Goal: Information Seeking & Learning: Learn about a topic

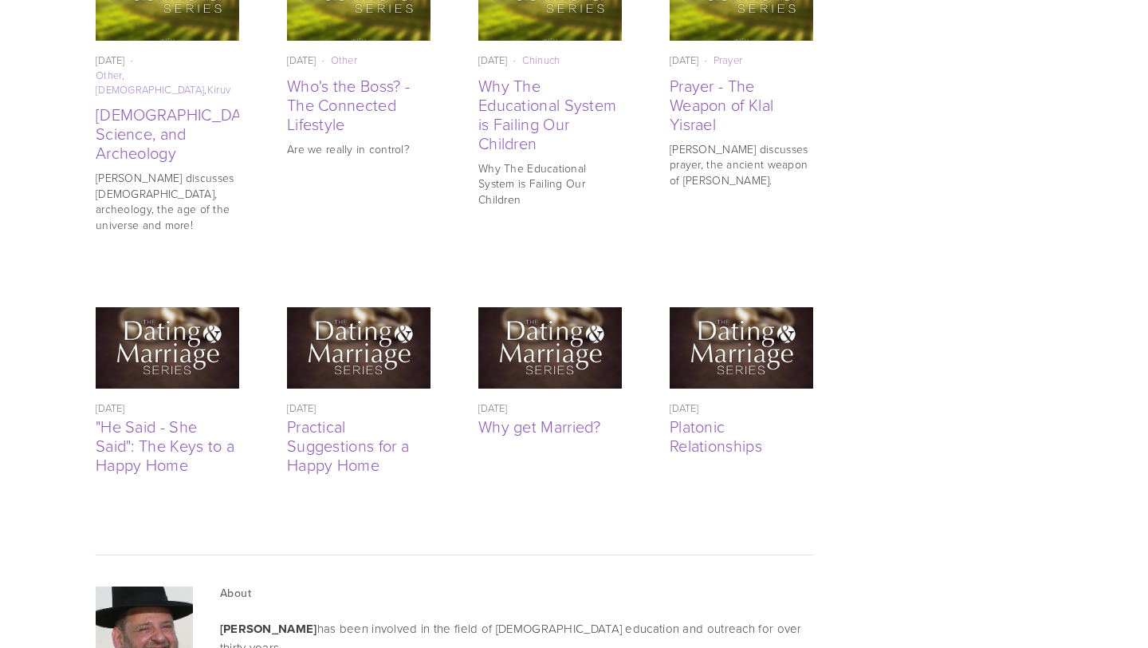
scroll to position [3739, 0]
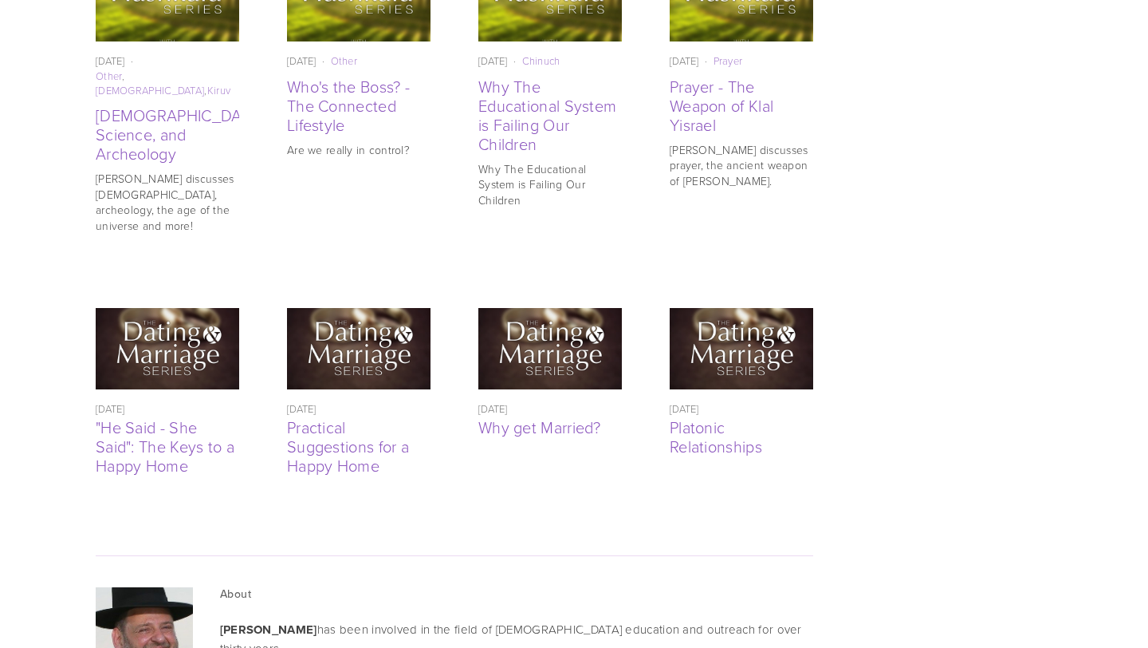
click at [365, 277] on img at bounding box center [359, 349] width 144 height 144
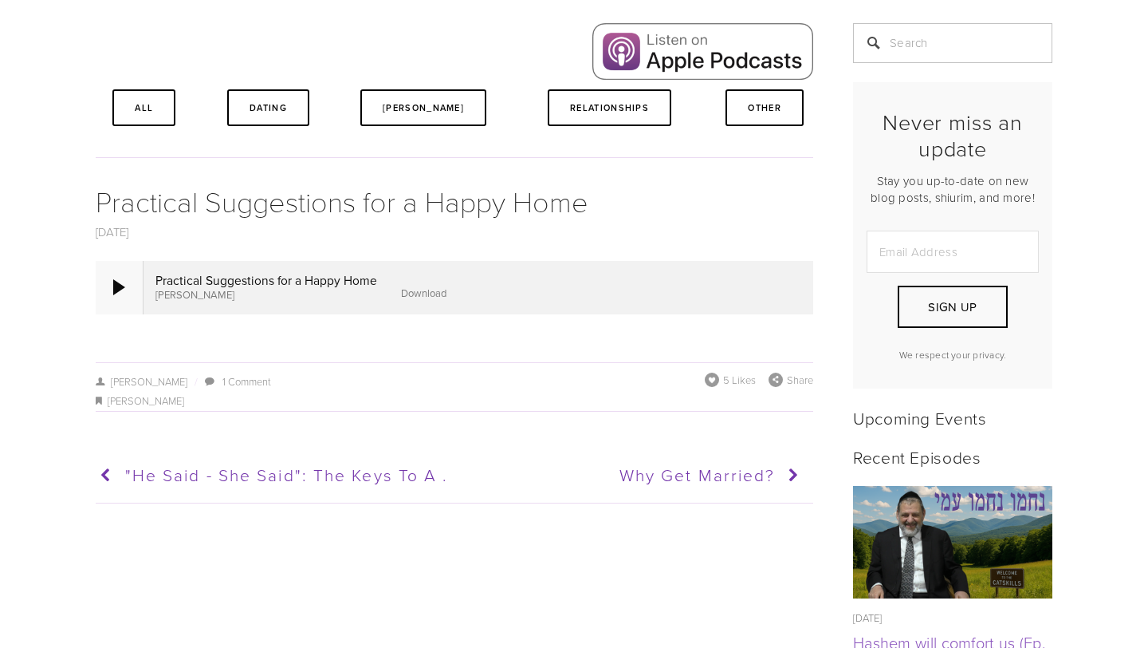
scroll to position [432, 0]
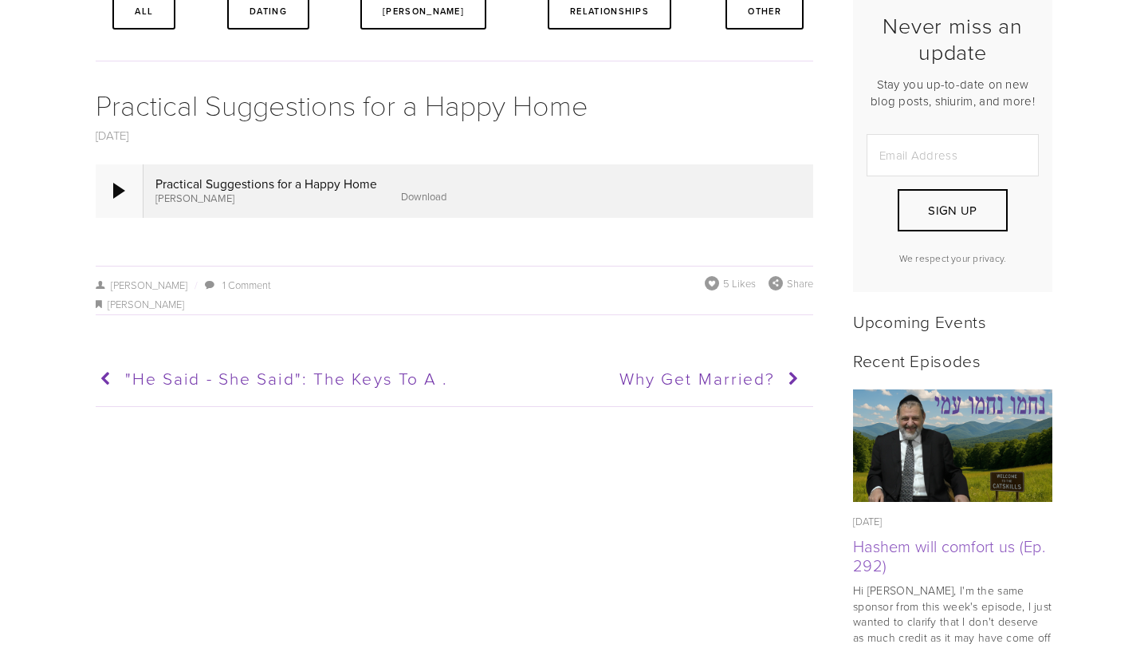
click at [114, 186] on div at bounding box center [119, 191] width 12 height 16
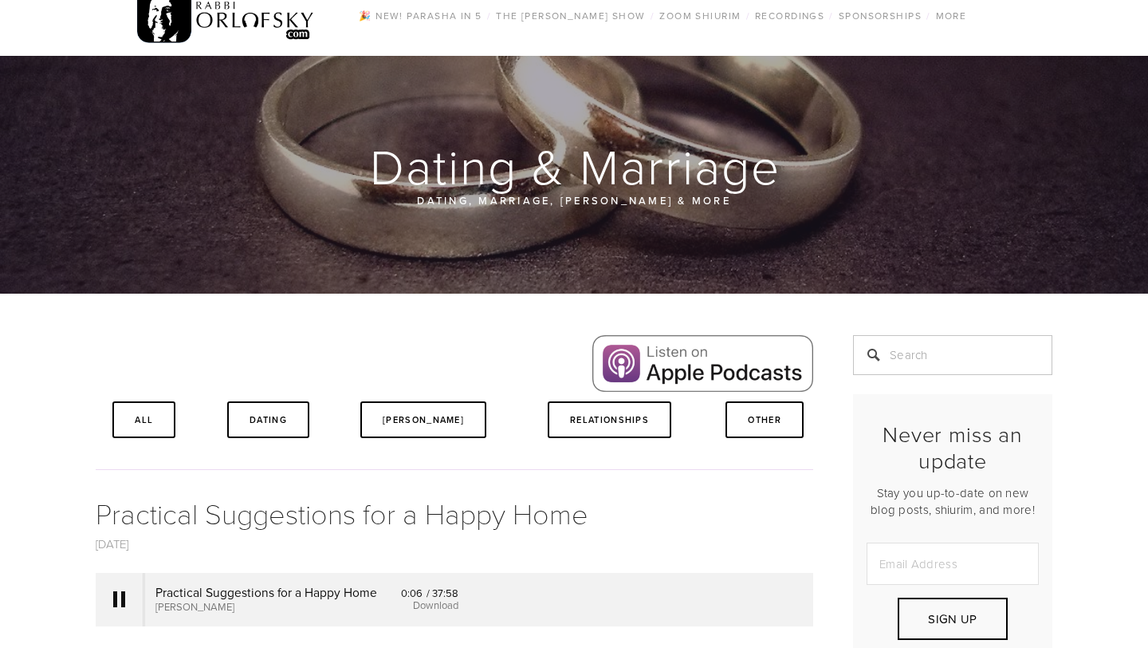
scroll to position [0, 0]
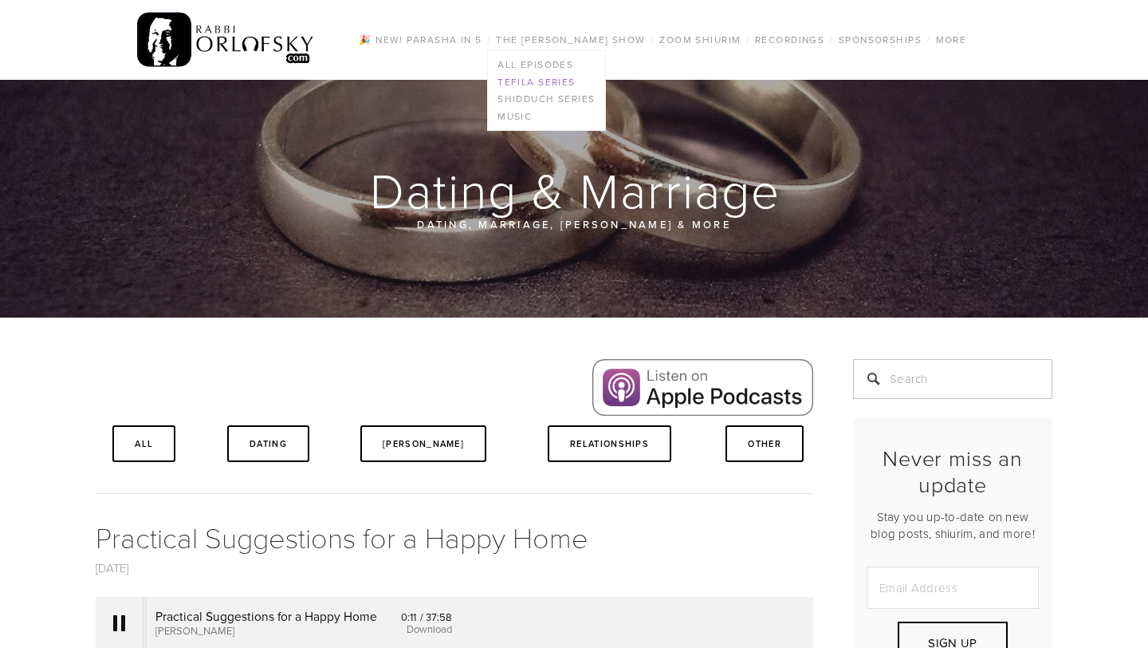
click at [520, 81] on link "Tefila series" at bounding box center [546, 82] width 117 height 18
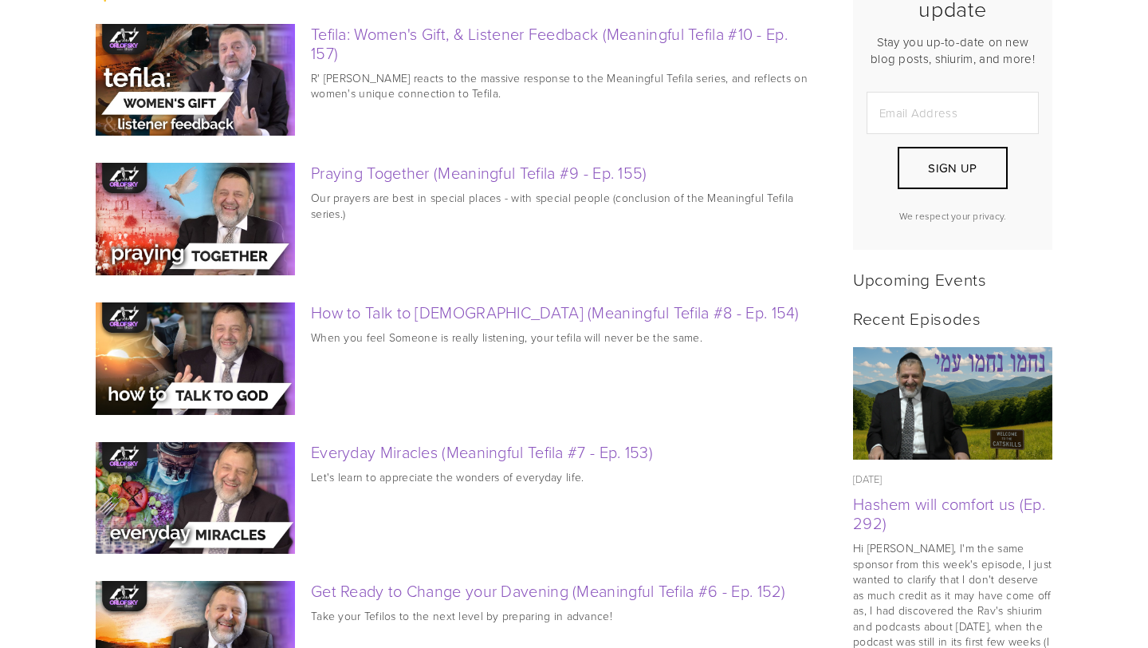
scroll to position [485, 0]
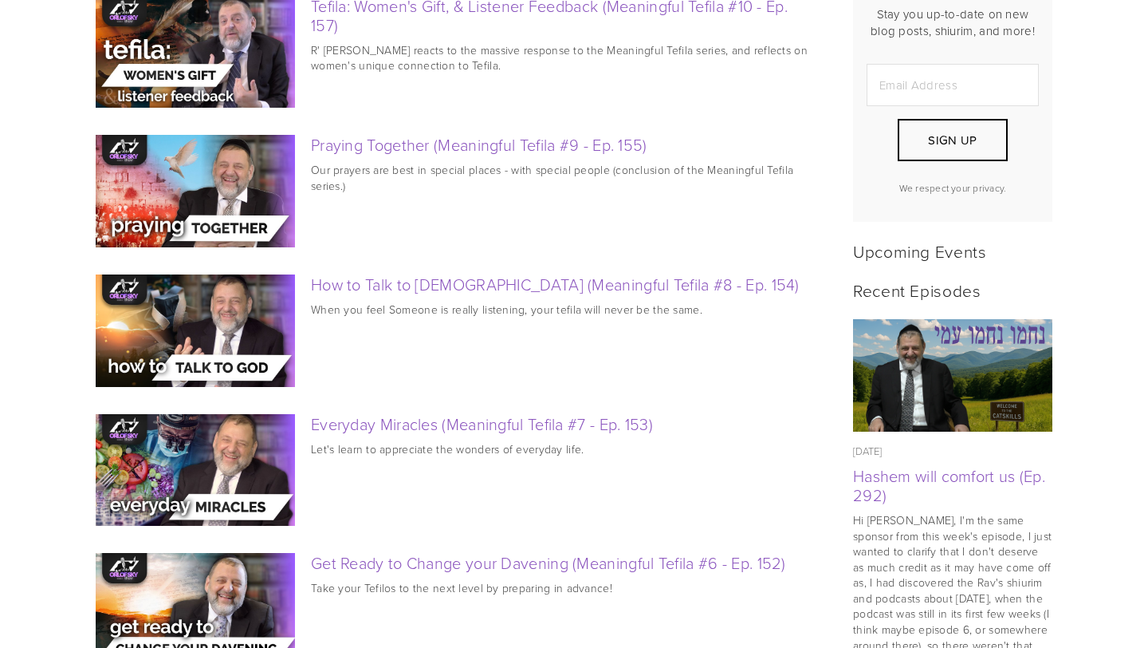
click at [204, 207] on img at bounding box center [196, 191] width 200 height 112
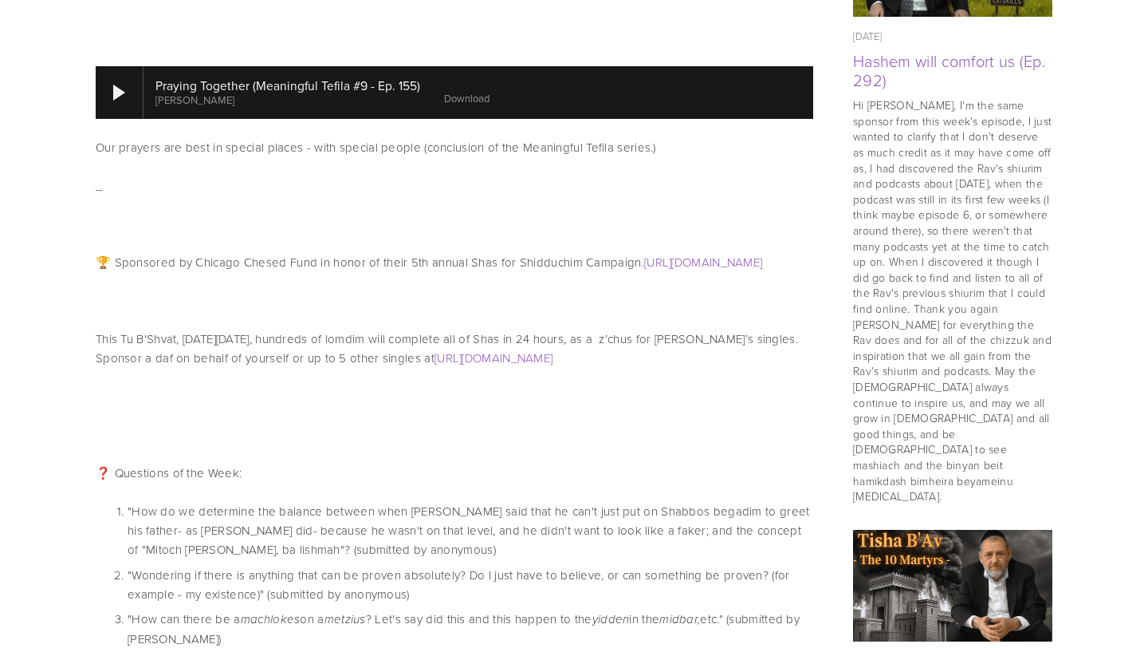
scroll to position [923, 0]
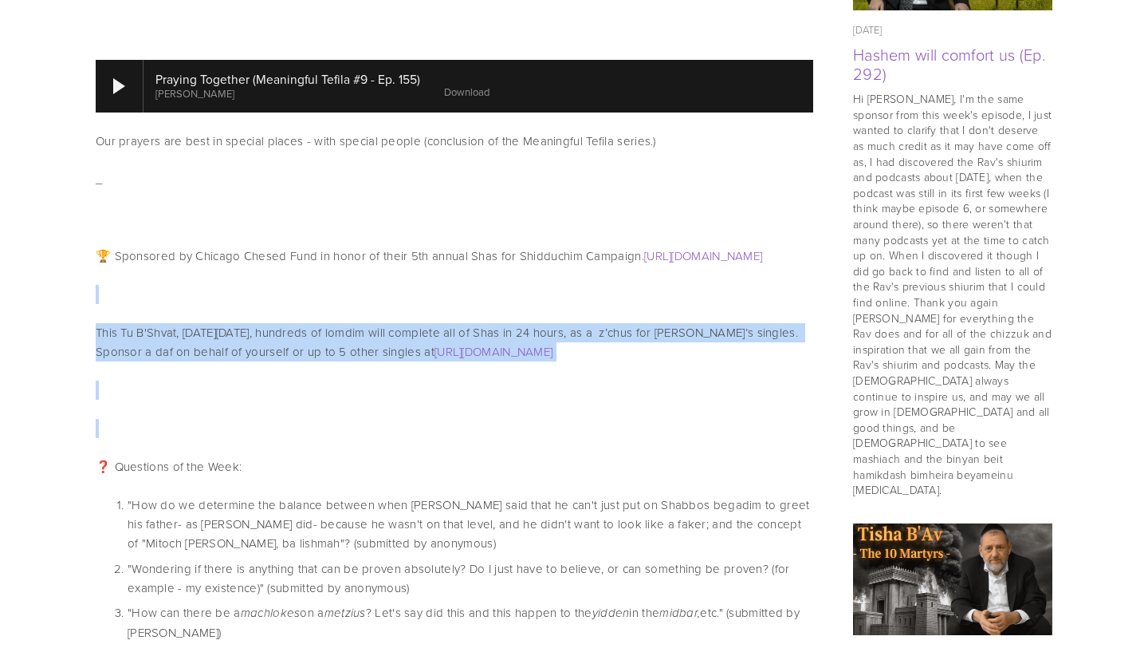
drag, startPoint x: 356, startPoint y: 432, endPoint x: 172, endPoint y: 262, distance: 250.0
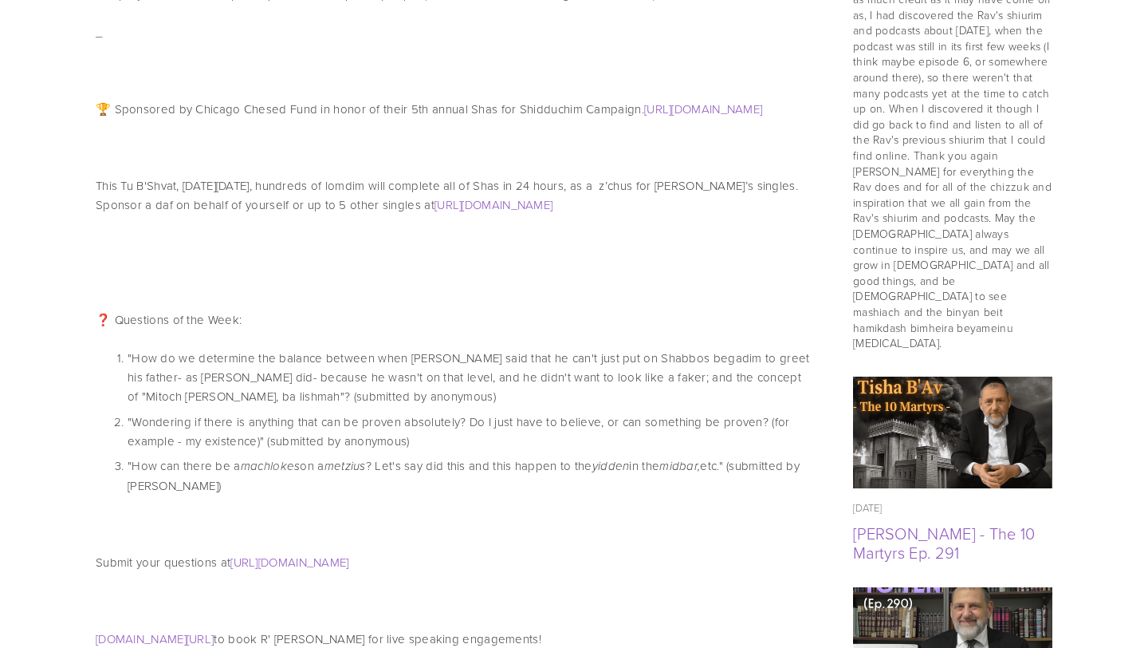
scroll to position [1110, 0]
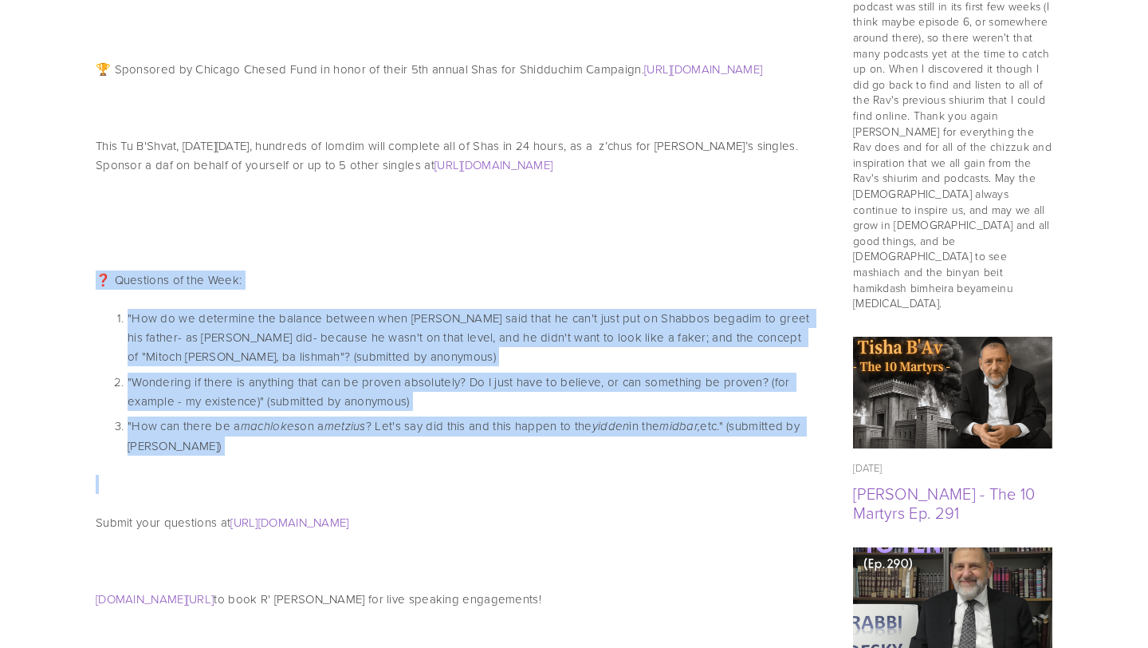
drag, startPoint x: 109, startPoint y: 265, endPoint x: 520, endPoint y: 480, distance: 463.7
click at [520, 480] on p at bounding box center [455, 483] width 718 height 19
drag, startPoint x: 520, startPoint y: 480, endPoint x: 153, endPoint y: 312, distance: 403.6
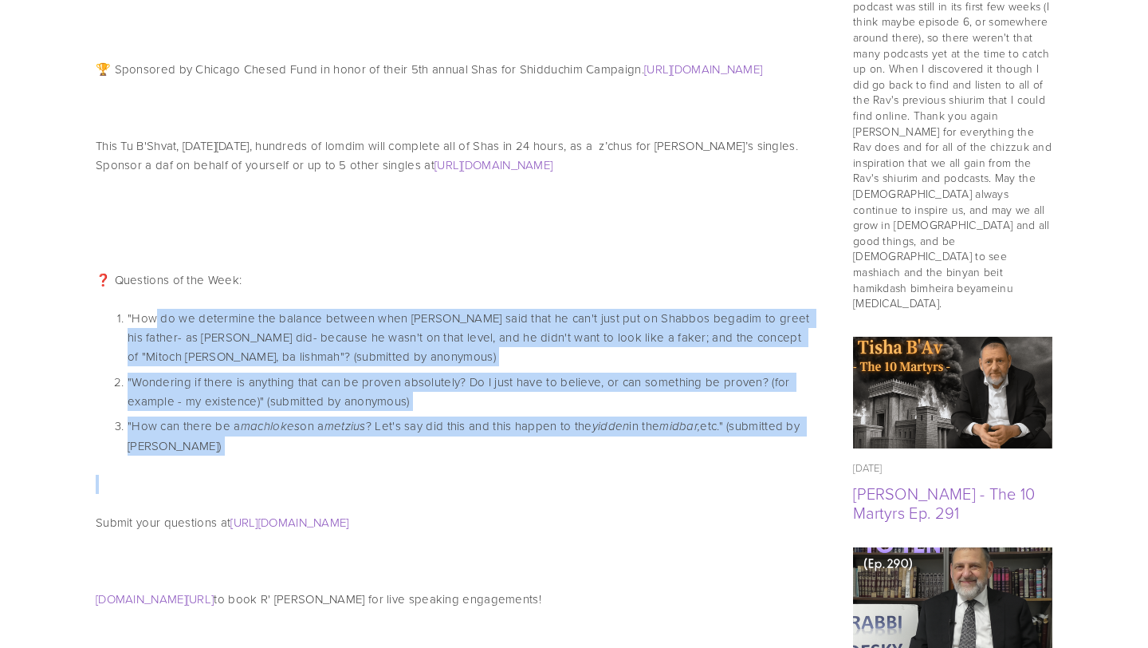
click at [153, 312] on p ""How do we determine the balance between when Raban Gamliel said that he can't …" at bounding box center [471, 337] width 686 height 57
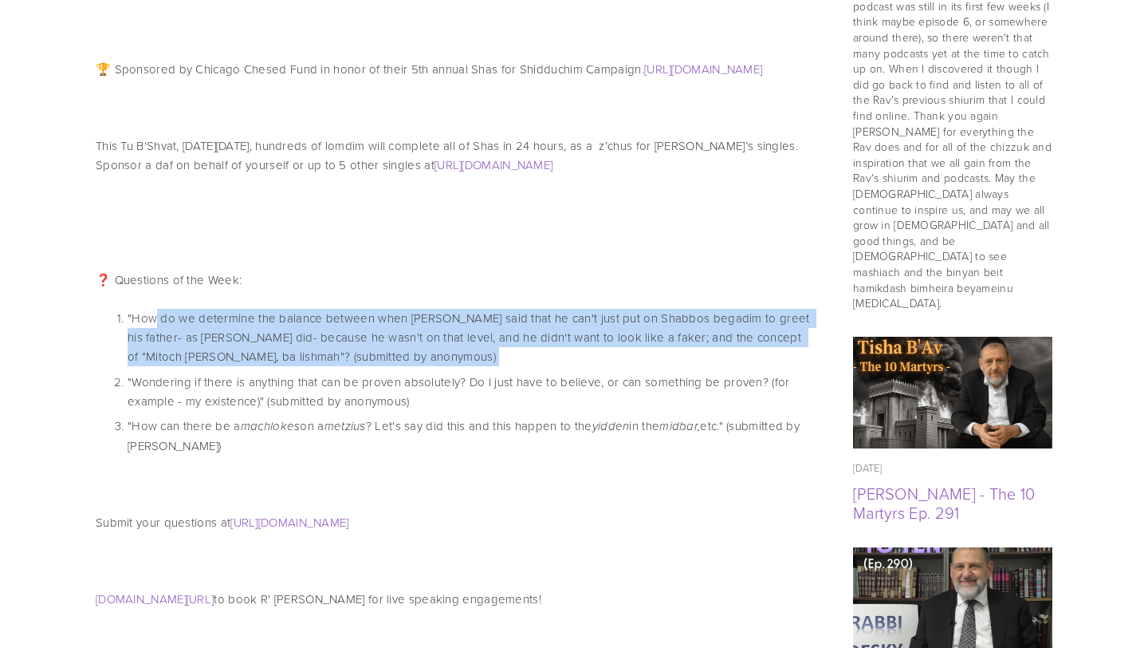
drag, startPoint x: 153, startPoint y: 312, endPoint x: 451, endPoint y: 360, distance: 302.0
click at [451, 360] on p ""How do we determine the balance between when Raban Gamliel said that he can't …" at bounding box center [471, 337] width 686 height 57
drag, startPoint x: 451, startPoint y: 360, endPoint x: 121, endPoint y: 317, distance: 332.9
click at [128, 317] on p ""How do we determine the balance between when Raban Gamliel said that he can't …" at bounding box center [471, 337] width 686 height 57
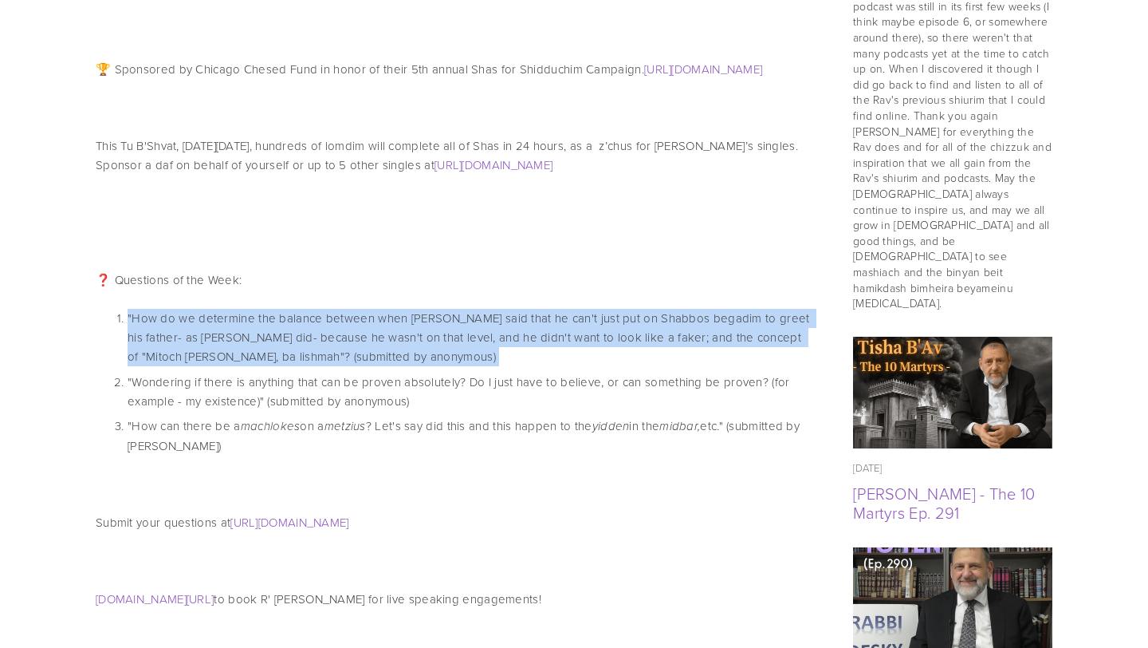
click at [128, 317] on p ""How do we determine the balance between when Raban Gamliel said that he can't …" at bounding box center [471, 337] width 686 height 57
drag, startPoint x: 121, startPoint y: 317, endPoint x: 369, endPoint y: 361, distance: 252.0
click at [369, 361] on p ""How do we determine the balance between when Raban Gamliel said that he can't …" at bounding box center [471, 337] width 686 height 57
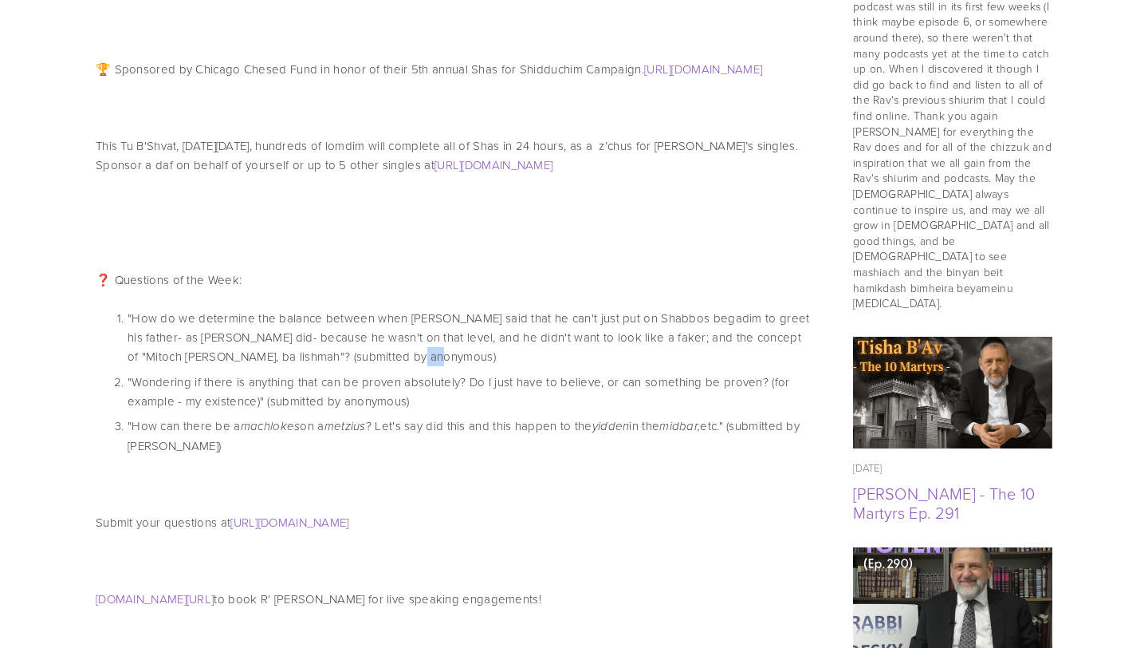
drag, startPoint x: 369, startPoint y: 361, endPoint x: 435, endPoint y: 365, distance: 65.5
click at [435, 365] on p ""How do we determine the balance between when Raban Gamliel said that he can't …" at bounding box center [471, 337] width 686 height 57
click at [312, 359] on p ""How do we determine the balance between when Raban Gamliel said that he can't …" at bounding box center [471, 337] width 686 height 57
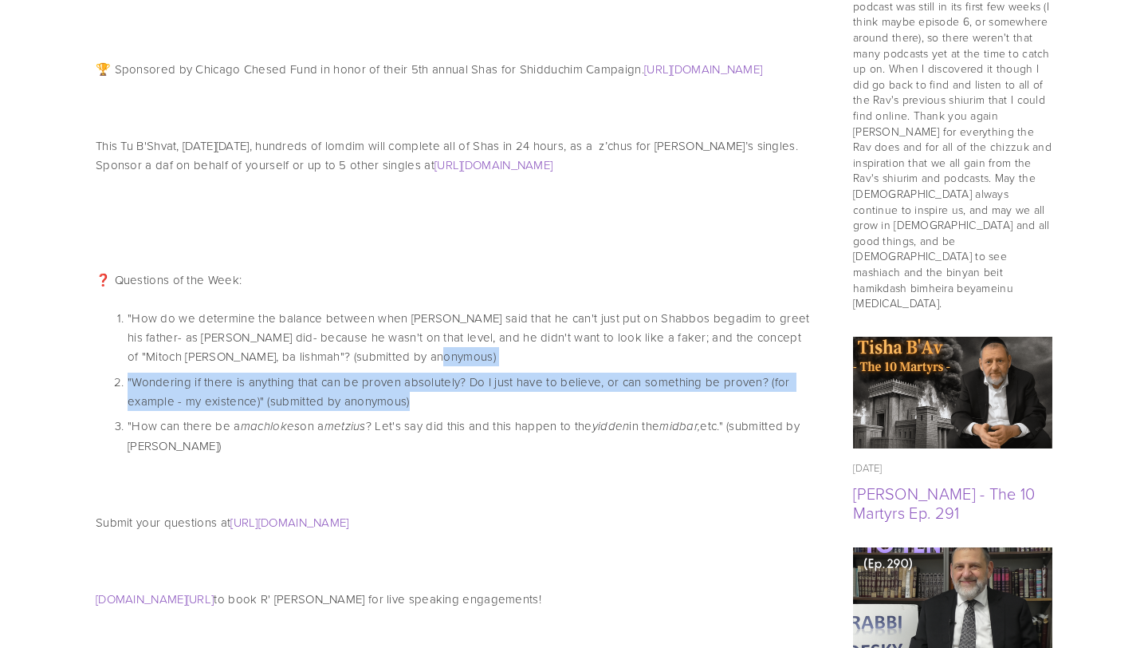
drag, startPoint x: 457, startPoint y: 360, endPoint x: 448, endPoint y: 406, distance: 47.1
click at [448, 406] on ol ""How do we determine the balance between when Raban Gamliel said that he can't …" at bounding box center [455, 382] width 718 height 147
click at [448, 406] on p ""Wondering if there is anything that can be proven absolutely? Do I just have t…" at bounding box center [471, 391] width 686 height 38
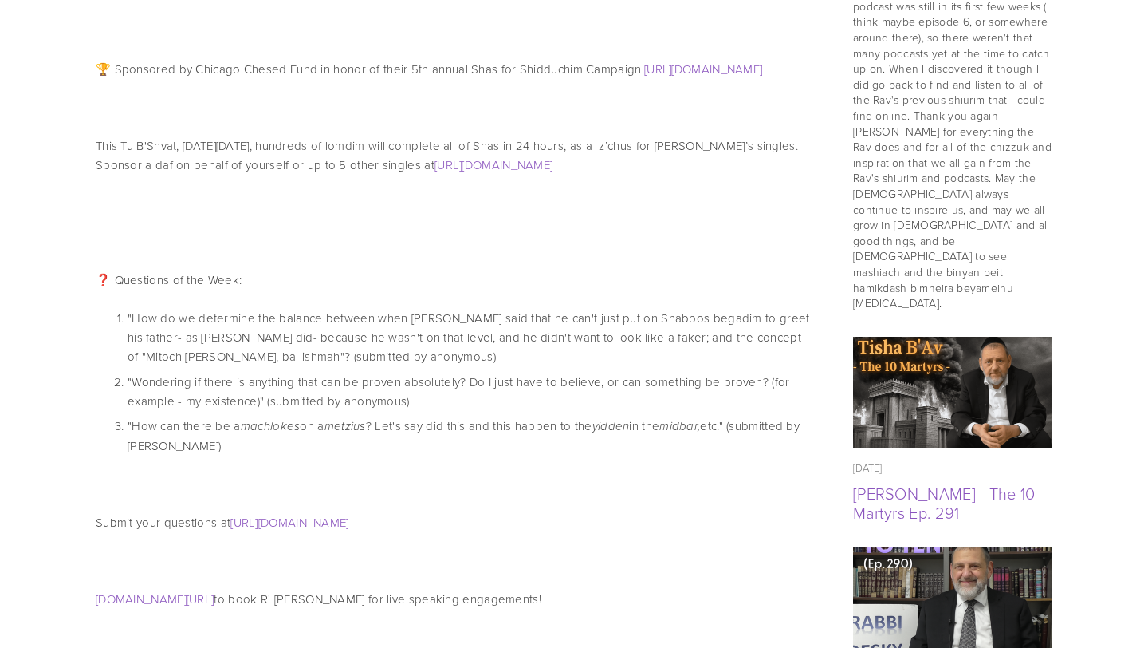
click at [444, 401] on p ""Wondering if there is anything that can be proven absolutely? Do I just have t…" at bounding box center [471, 391] width 686 height 38
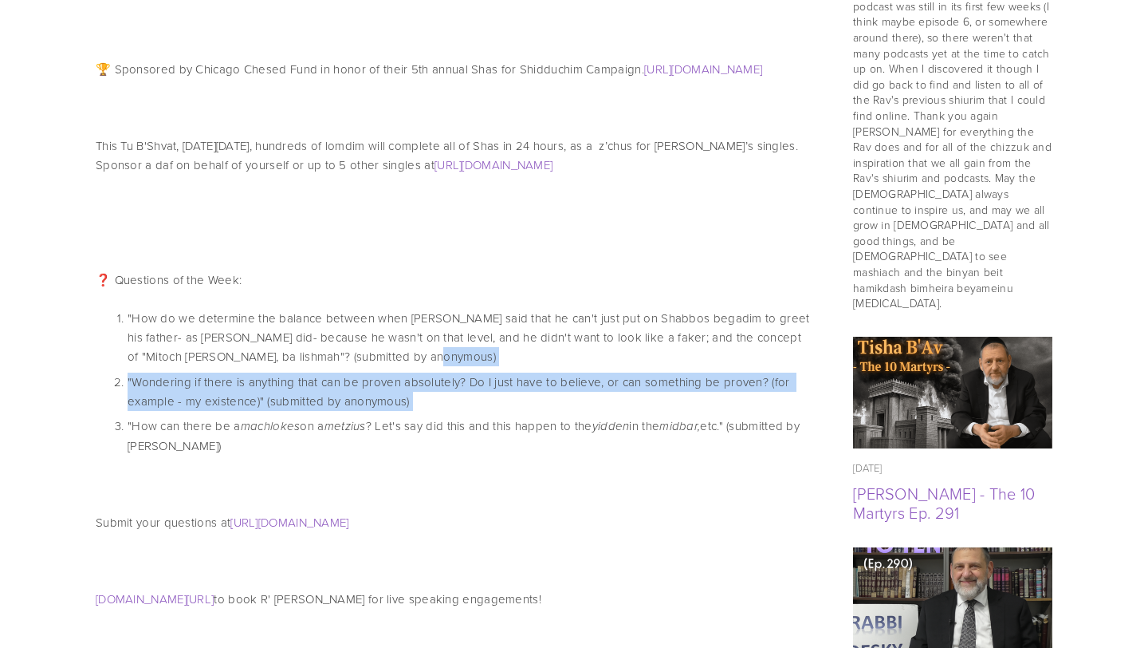
drag, startPoint x: 444, startPoint y: 401, endPoint x: 456, endPoint y: 357, distance: 45.5
click at [456, 357] on ol ""How do we determine the balance between when Raban Gamliel said that he can't …" at bounding box center [455, 382] width 718 height 147
click at [456, 357] on p ""How do we determine the balance between when Raban Gamliel said that he can't …" at bounding box center [471, 337] width 686 height 57
drag, startPoint x: 456, startPoint y: 357, endPoint x: 458, endPoint y: 407, distance: 50.3
click at [458, 407] on ol ""How do we determine the balance between when Raban Gamliel said that he can't …" at bounding box center [455, 382] width 718 height 147
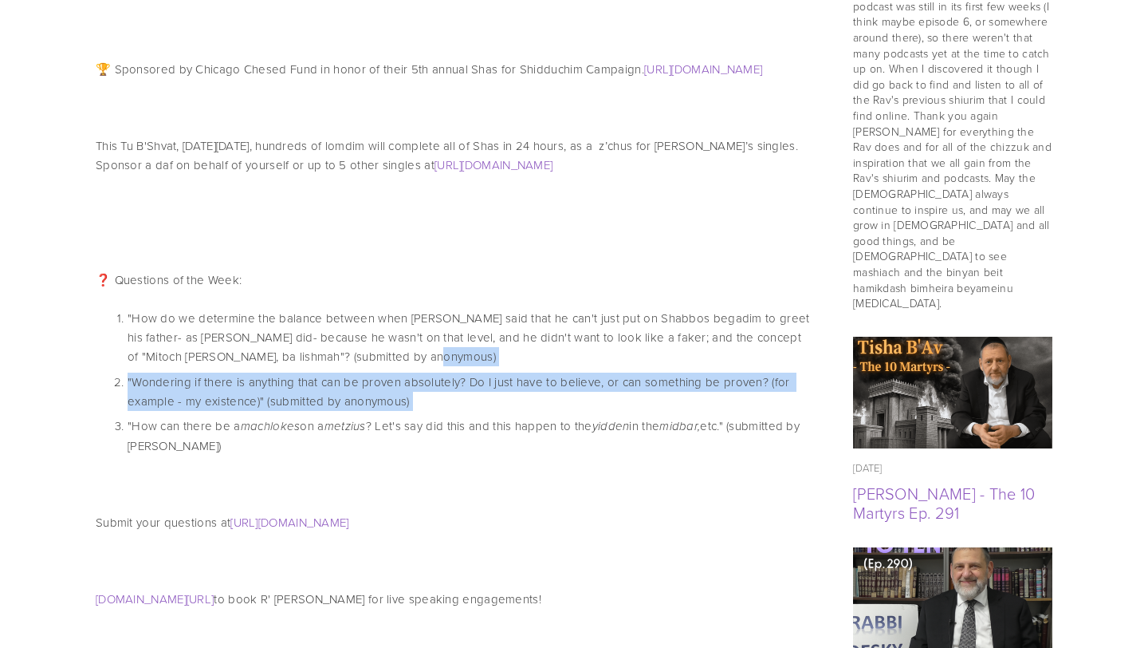
click at [458, 407] on p ""Wondering if there is anything that can be proven absolutely? Do I just have t…" at bounding box center [471, 391] width 686 height 38
drag, startPoint x: 458, startPoint y: 407, endPoint x: 475, endPoint y: 380, distance: 32.3
click at [475, 380] on p ""Wondering if there is anything that can be proven absolutely? Do I just have t…" at bounding box center [471, 391] width 686 height 38
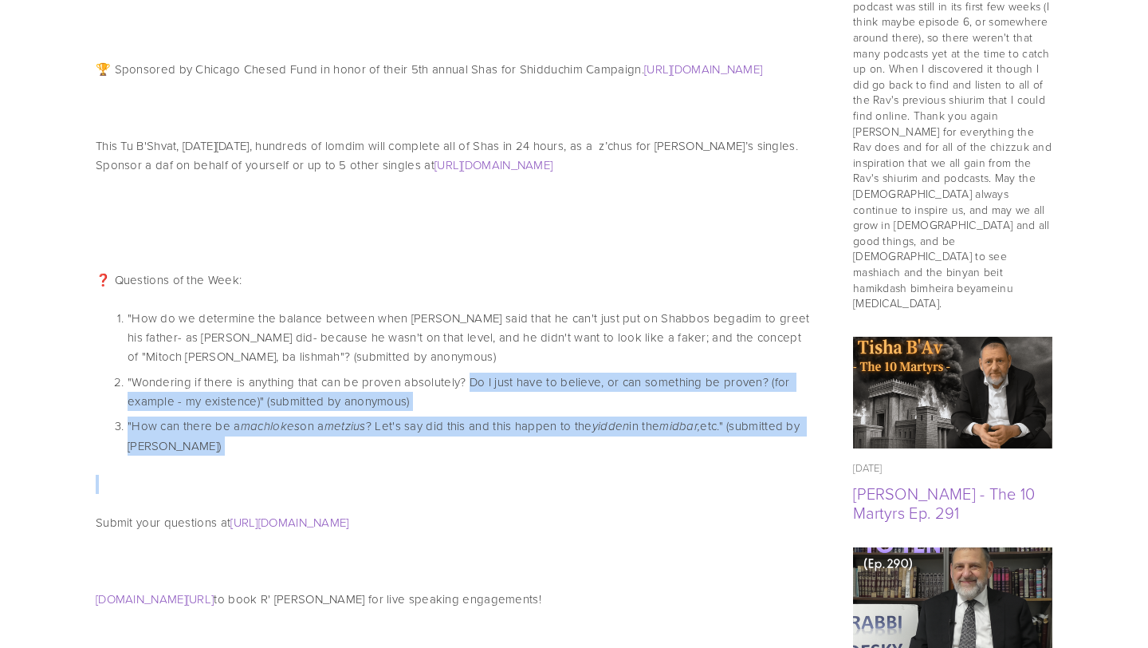
drag, startPoint x: 475, startPoint y: 380, endPoint x: 474, endPoint y: 475, distance: 94.9
click at [474, 475] on p at bounding box center [455, 483] width 718 height 19
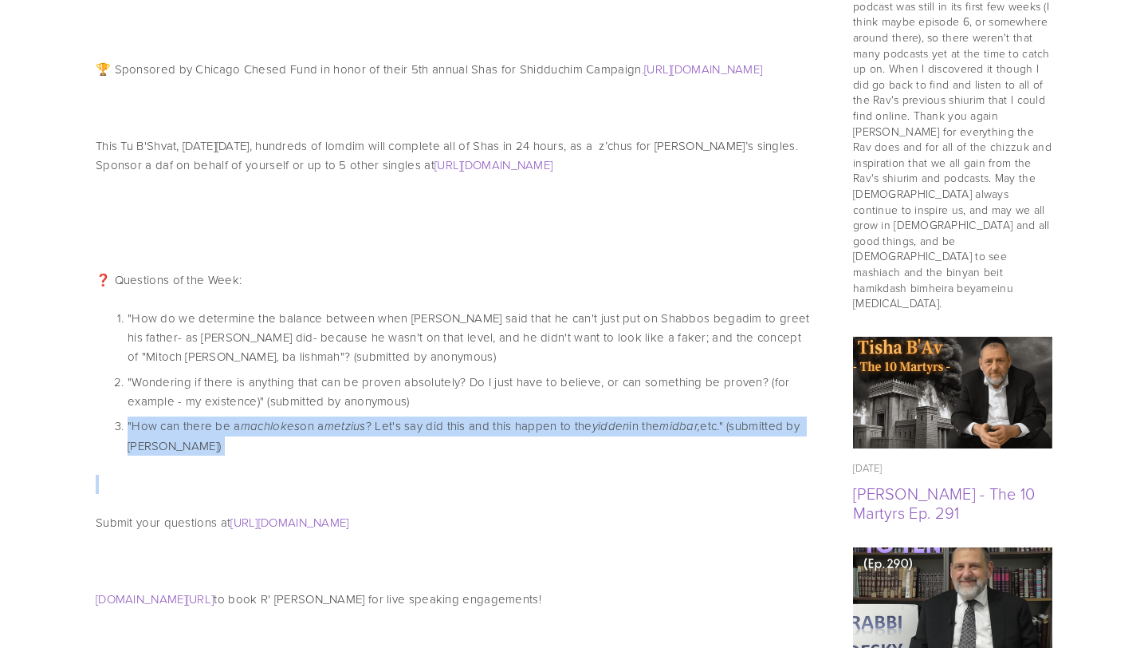
drag, startPoint x: 474, startPoint y: 475, endPoint x: 506, endPoint y: 399, distance: 82.6
click at [506, 399] on p ""Wondering if there is anything that can be proven absolutely? Do I just have t…" at bounding box center [471, 391] width 686 height 38
drag, startPoint x: 506, startPoint y: 399, endPoint x: 501, endPoint y: 459, distance: 60.0
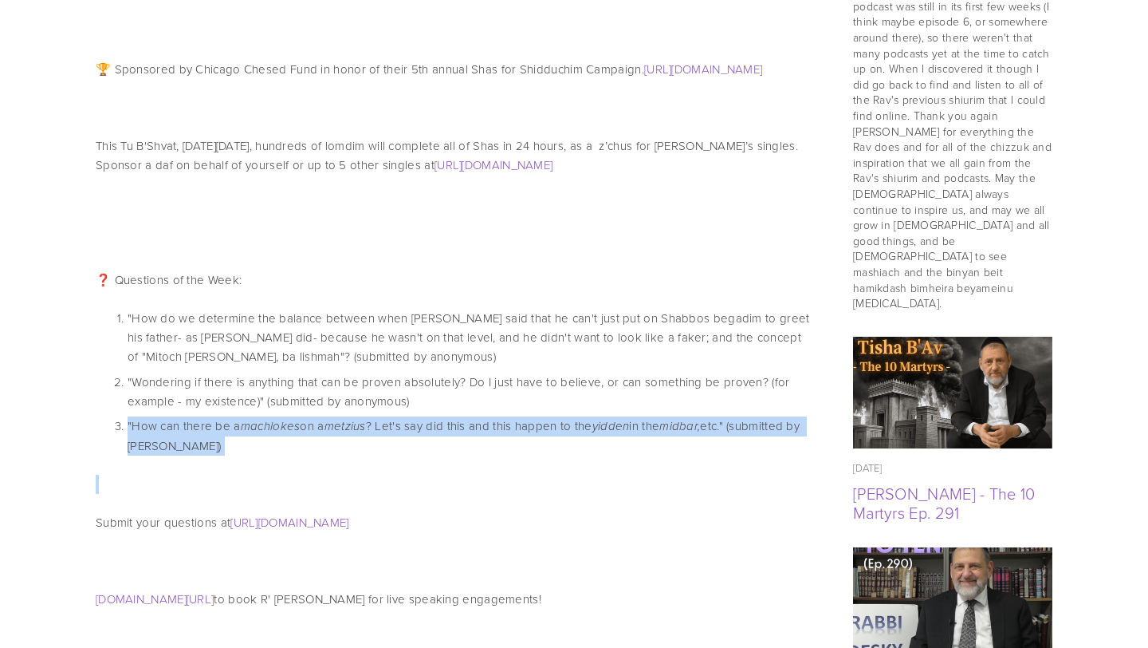
drag, startPoint x: 501, startPoint y: 459, endPoint x: 520, endPoint y: 405, distance: 56.8
click at [520, 405] on p ""Wondering if there is anything that can be proven absolutely? Do I just have t…" at bounding box center [471, 391] width 686 height 38
drag, startPoint x: 520, startPoint y: 405, endPoint x: 507, endPoint y: 466, distance: 61.9
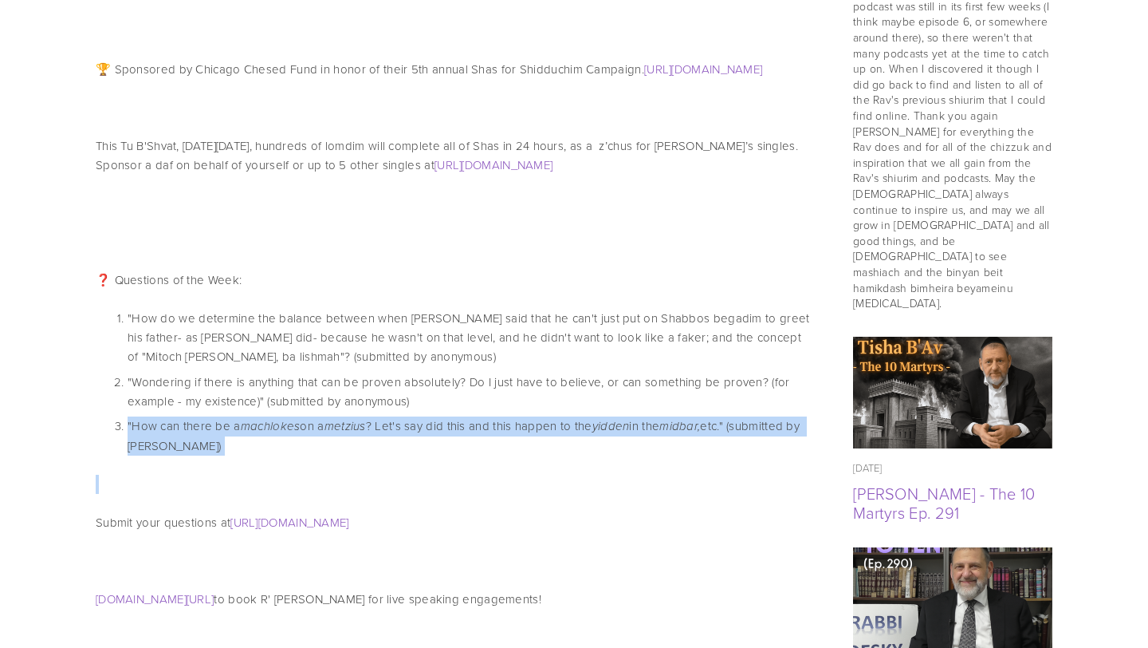
drag, startPoint x: 466, startPoint y: 440, endPoint x: 506, endPoint y: 400, distance: 57.0
click at [506, 400] on ol ""How do we determine the balance between when Raban Gamliel said that he can't …" at bounding box center [455, 382] width 718 height 147
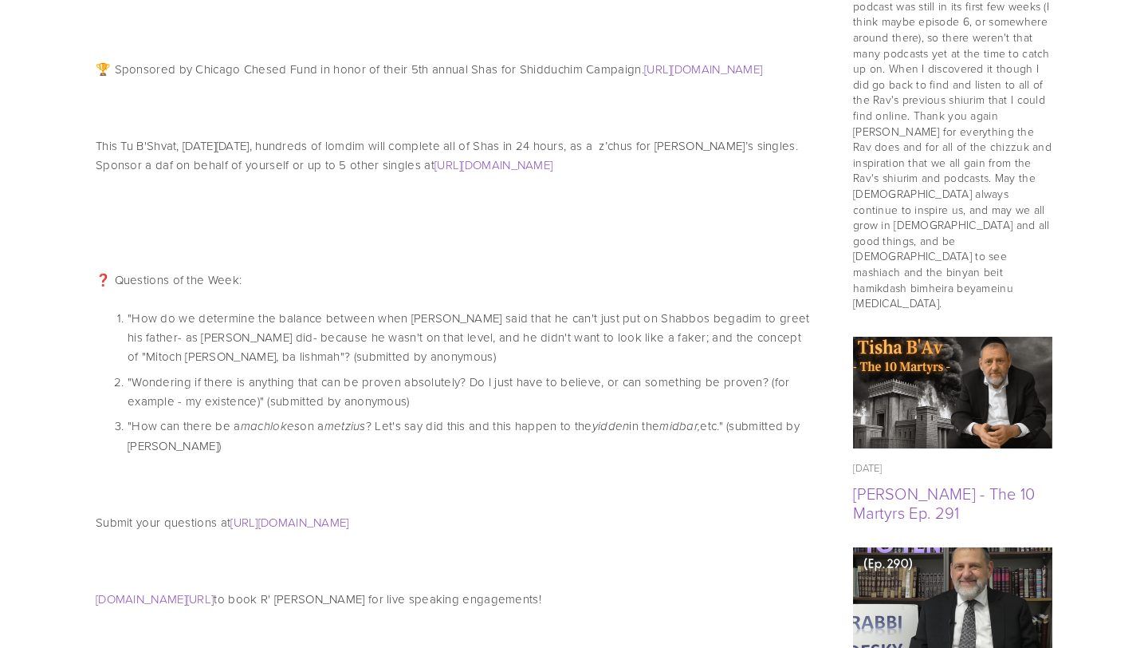
click at [422, 486] on p at bounding box center [455, 483] width 718 height 19
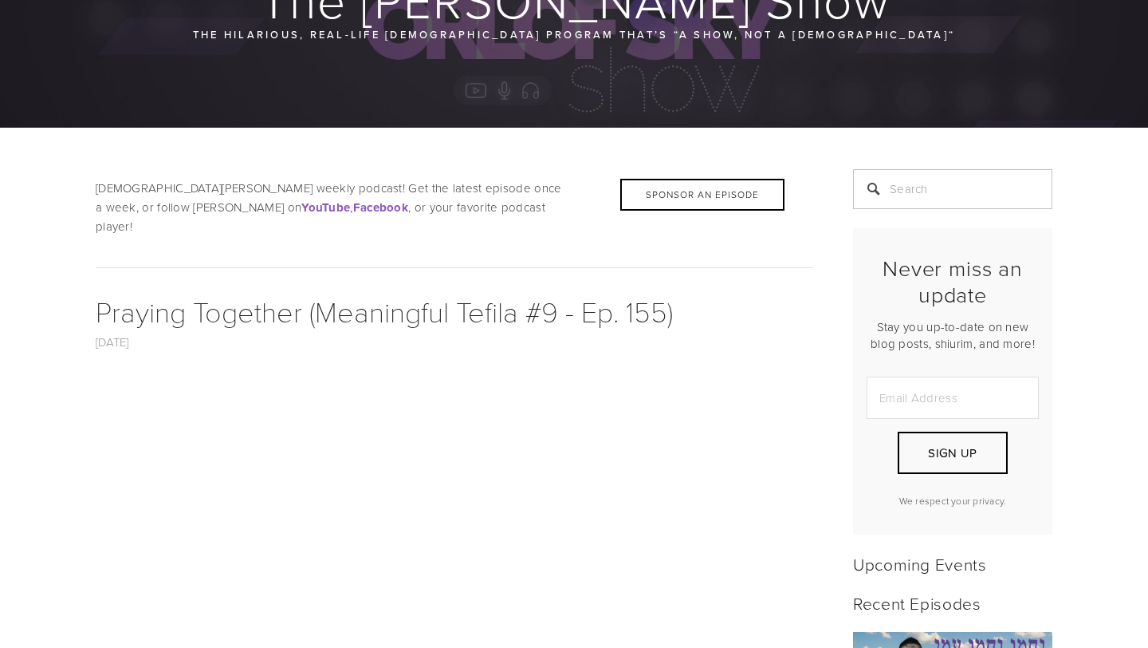
scroll to position [0, 0]
